Goal: Task Accomplishment & Management: Manage account settings

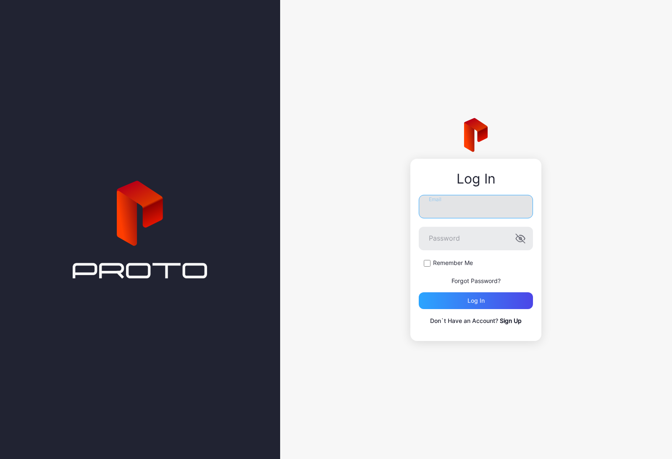
click at [505, 209] on input "Email" at bounding box center [476, 207] width 114 height 24
click at [474, 202] on input "Email" at bounding box center [476, 207] width 114 height 24
paste input "**********"
type input "**********"
click at [471, 309] on div "Log in" at bounding box center [476, 300] width 114 height 17
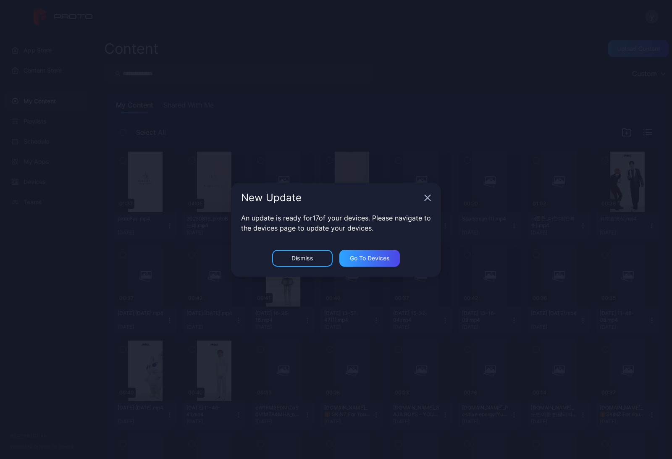
click at [426, 201] on icon "button" at bounding box center [427, 198] width 7 height 7
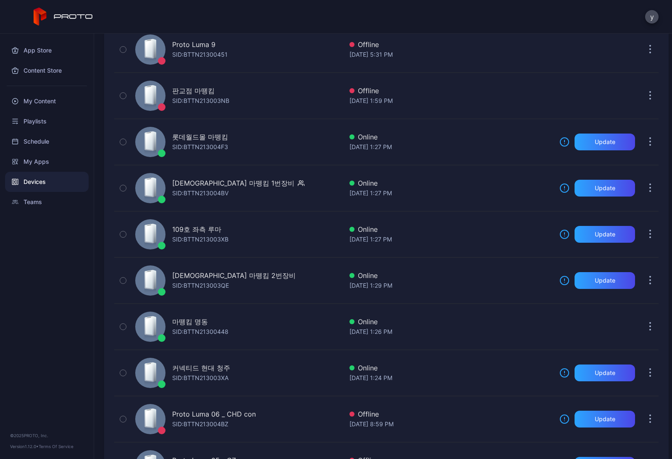
scroll to position [132, 0]
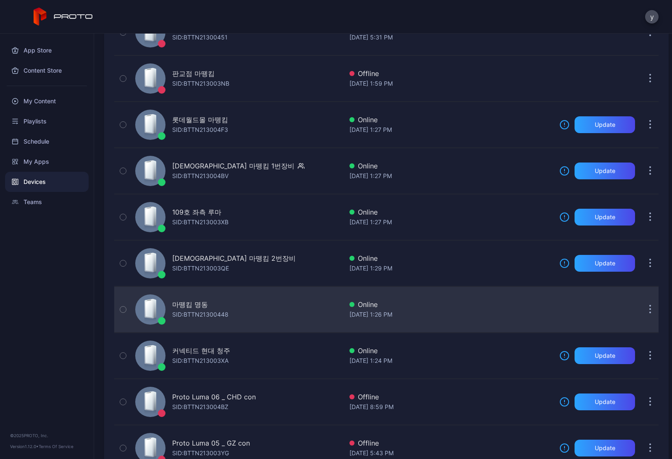
click at [282, 315] on div "마뗑킴 명동 SID: BTTN21300448" at bounding box center [237, 310] width 211 height 42
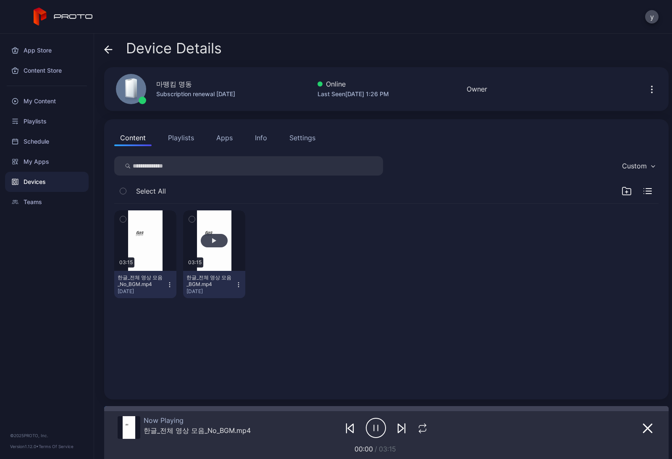
click at [213, 245] on div "button" at bounding box center [214, 240] width 27 height 13
click at [209, 237] on div "button" at bounding box center [214, 240] width 27 height 13
click at [157, 250] on button "button" at bounding box center [145, 241] width 62 height 61
click at [145, 246] on div "button" at bounding box center [145, 240] width 27 height 13
click at [219, 244] on div "button" at bounding box center [214, 240] width 27 height 13
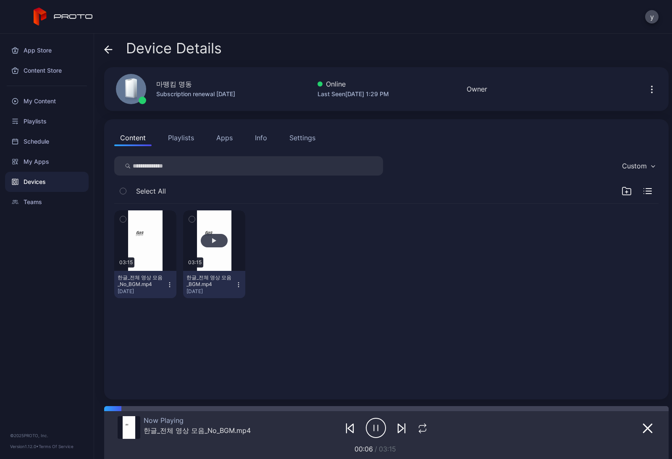
click at [218, 237] on div "button" at bounding box center [214, 240] width 27 height 13
click at [152, 237] on div "button" at bounding box center [145, 240] width 27 height 13
click at [155, 237] on div "button" at bounding box center [145, 240] width 27 height 13
click at [48, 98] on div "My Content" at bounding box center [47, 101] width 84 height 20
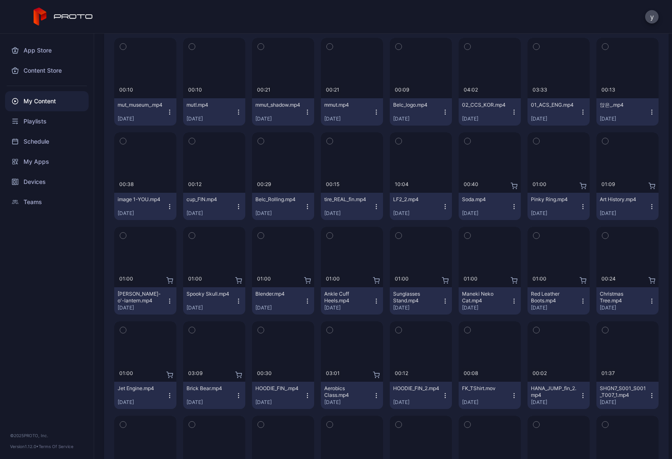
scroll to position [4180, 0]
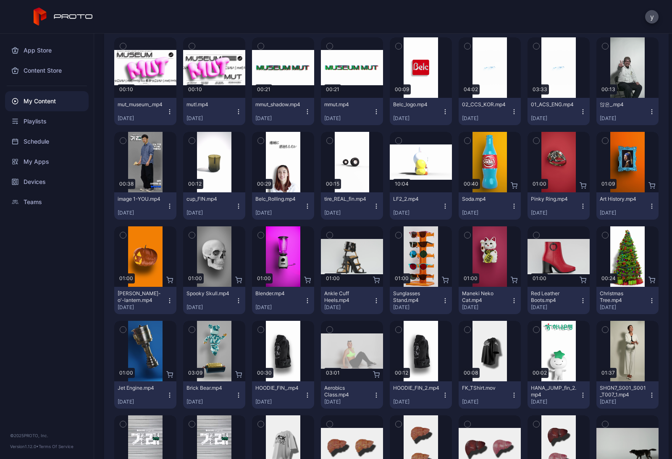
click at [237, 402] on button "Brick Bear.mp4 [DATE]" at bounding box center [214, 395] width 62 height 27
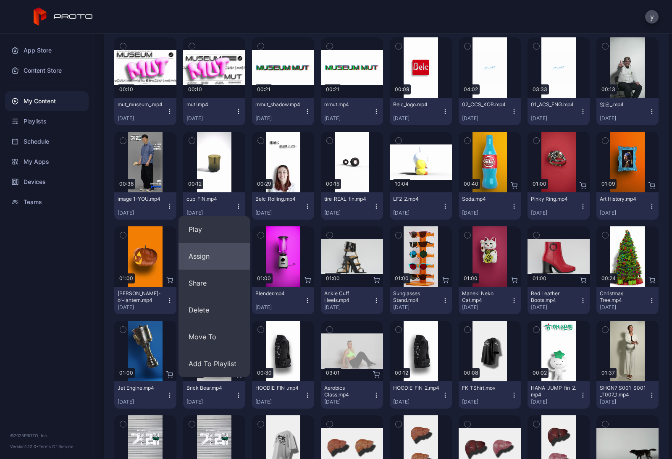
click at [225, 254] on button "Assign" at bounding box center [214, 256] width 71 height 27
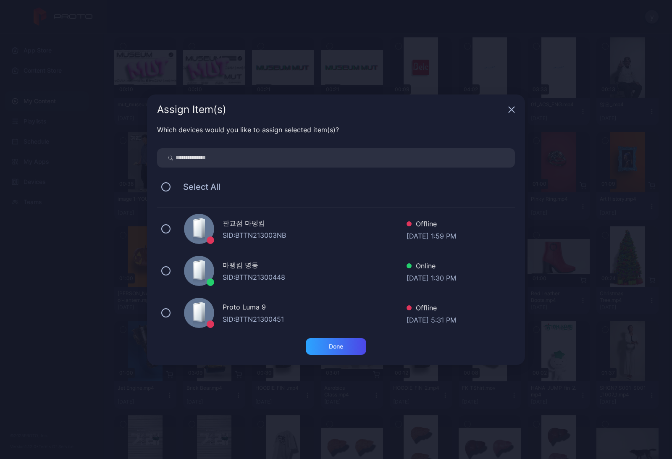
click at [172, 270] on div "마뗑킴 명동 SID: BTTN21300448 Online [DATE] 1:30 PM" at bounding box center [341, 271] width 368 height 42
click at [348, 350] on div "Done" at bounding box center [336, 346] width 61 height 17
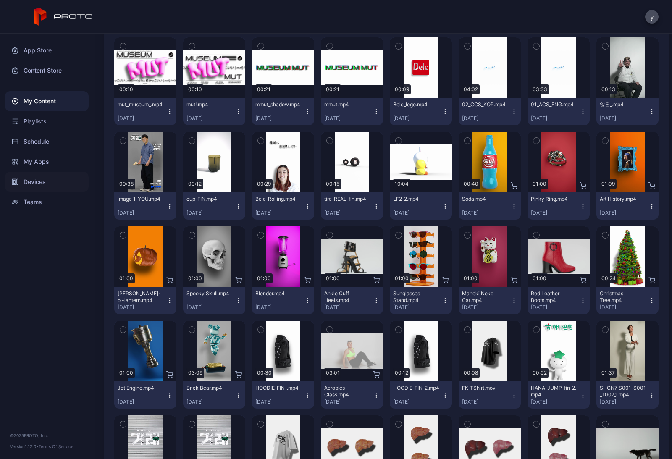
click at [42, 179] on div "Devices" at bounding box center [47, 182] width 84 height 20
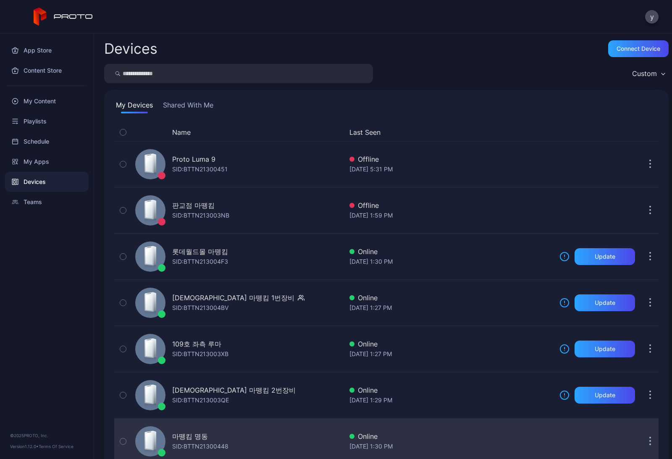
click at [220, 434] on div "마뗑킴 명동" at bounding box center [200, 437] width 56 height 10
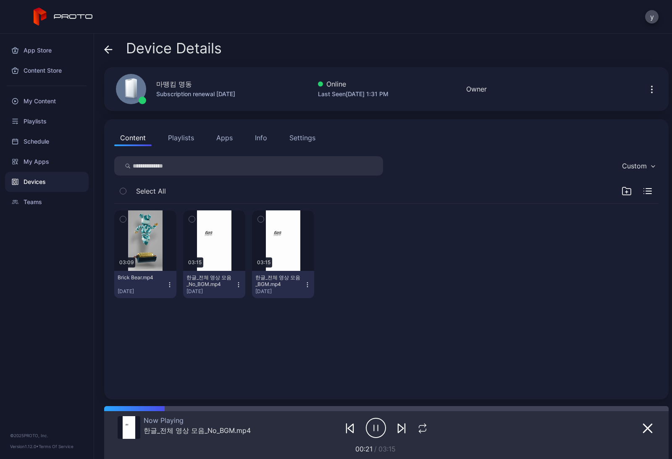
click at [628, 321] on div "03:09 Brick Bear.mp4 [DATE] 03:15 한글_전체 영상 모음_No_BGM.mp4 [DATE] 03:15 한글_전체 영상 …" at bounding box center [387, 296] width 558 height 199
